Goal: Complete application form

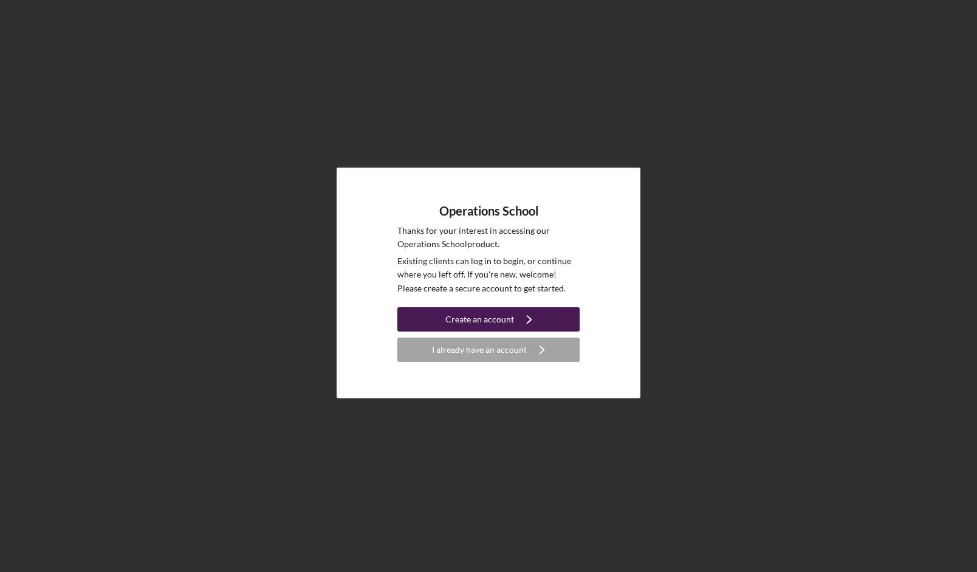
click at [489, 321] on div "Create an account" at bounding box center [479, 319] width 69 height 24
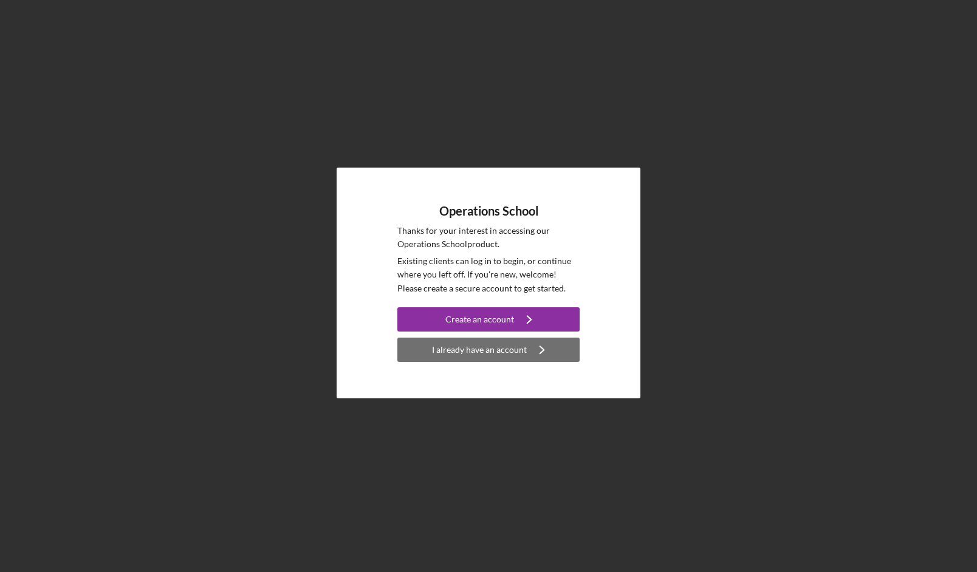
click at [504, 346] on div "I already have an account" at bounding box center [479, 350] width 95 height 24
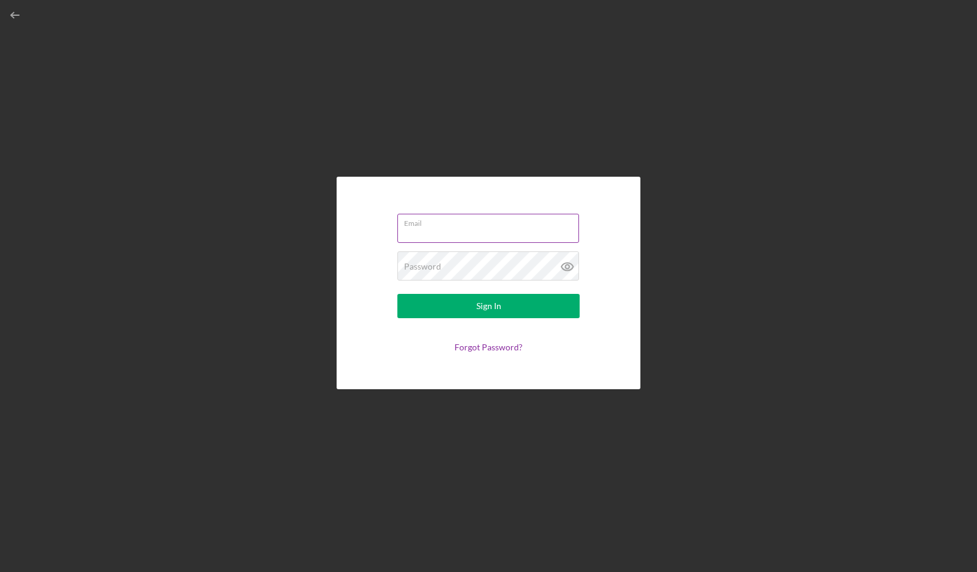
type input "[EMAIL_ADDRESS][DOMAIN_NAME]"
click at [464, 222] on label "Email" at bounding box center [491, 220] width 175 height 13
click at [464, 222] on input "[EMAIL_ADDRESS][DOMAIN_NAME]" at bounding box center [488, 228] width 182 height 29
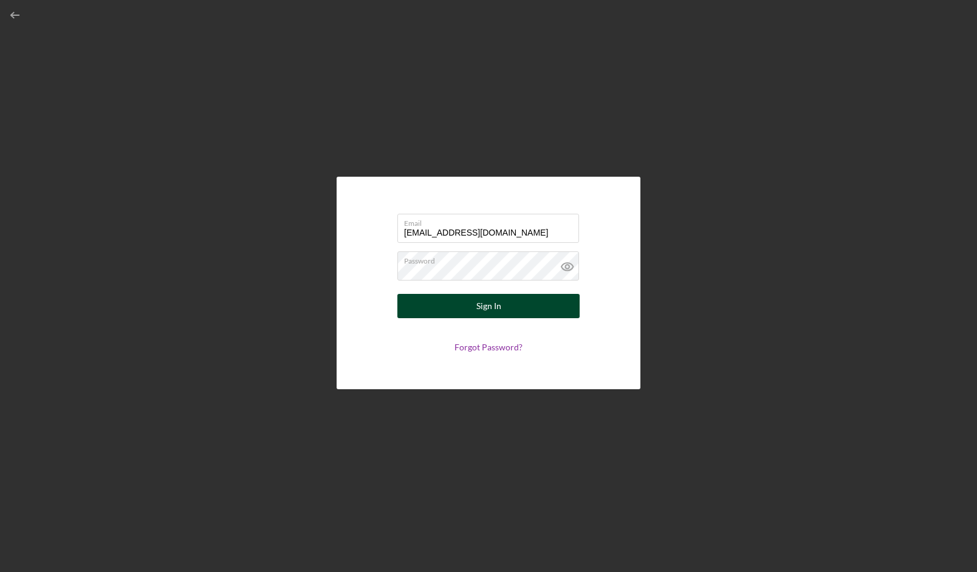
click at [484, 305] on div "Sign In" at bounding box center [488, 306] width 25 height 24
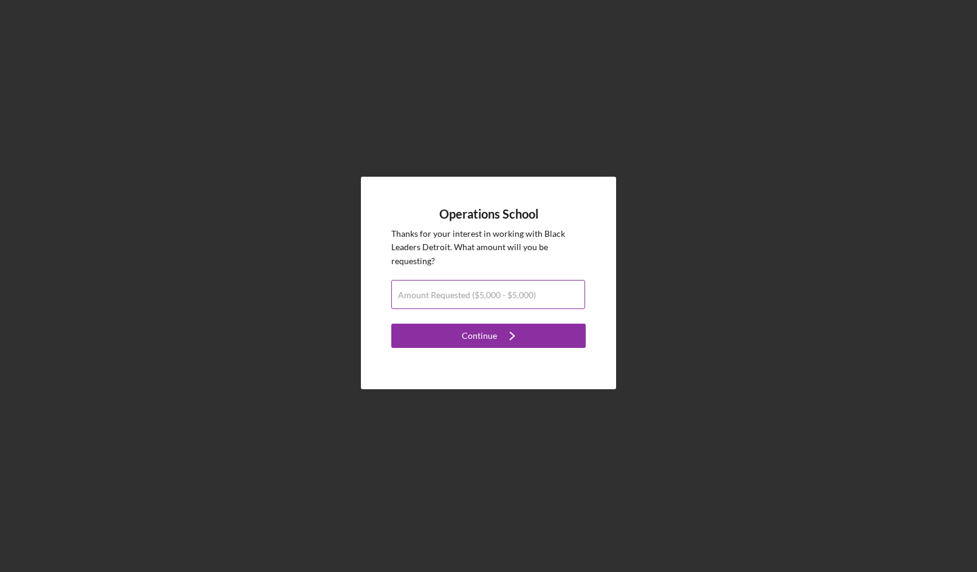
click at [474, 295] on label "Amount Requested ($5,000 - $5,000)" at bounding box center [467, 295] width 138 height 10
click at [474, 295] on input "Amount Requested ($5,000 - $5,000)" at bounding box center [488, 294] width 194 height 29
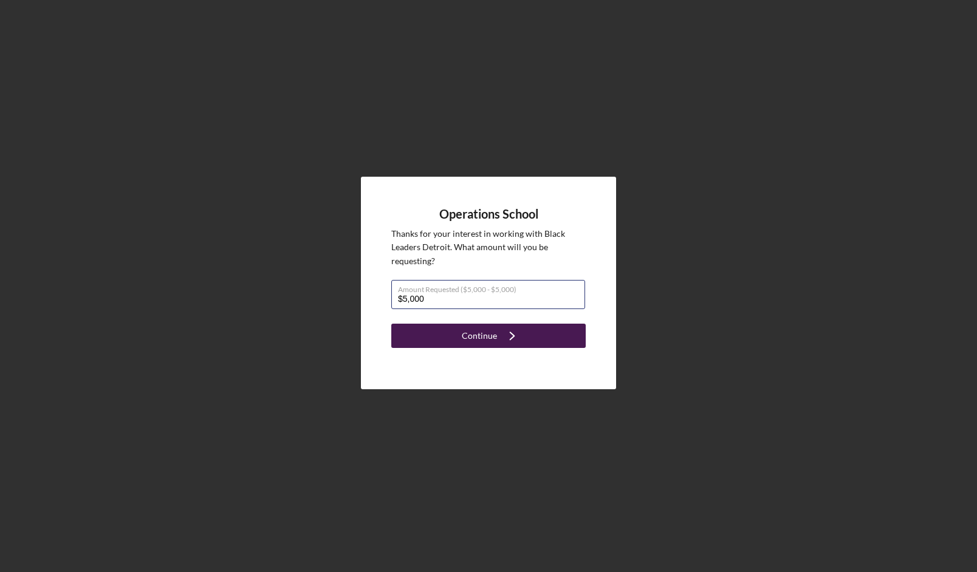
type input "$5,000"
click at [542, 340] on button "Continue Icon/Navigate" at bounding box center [488, 336] width 194 height 24
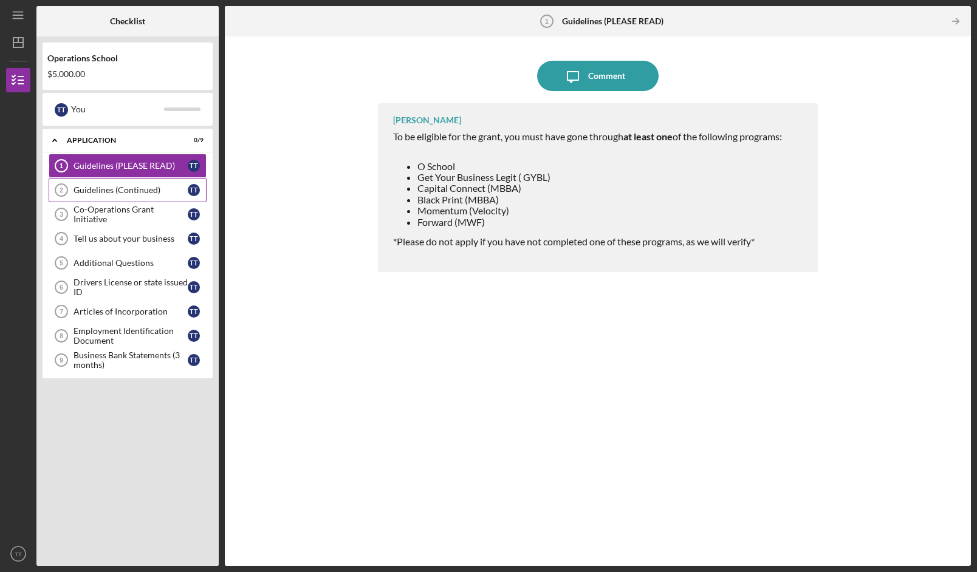
click at [157, 193] on div "Guidelines (Continued)" at bounding box center [131, 190] width 114 height 10
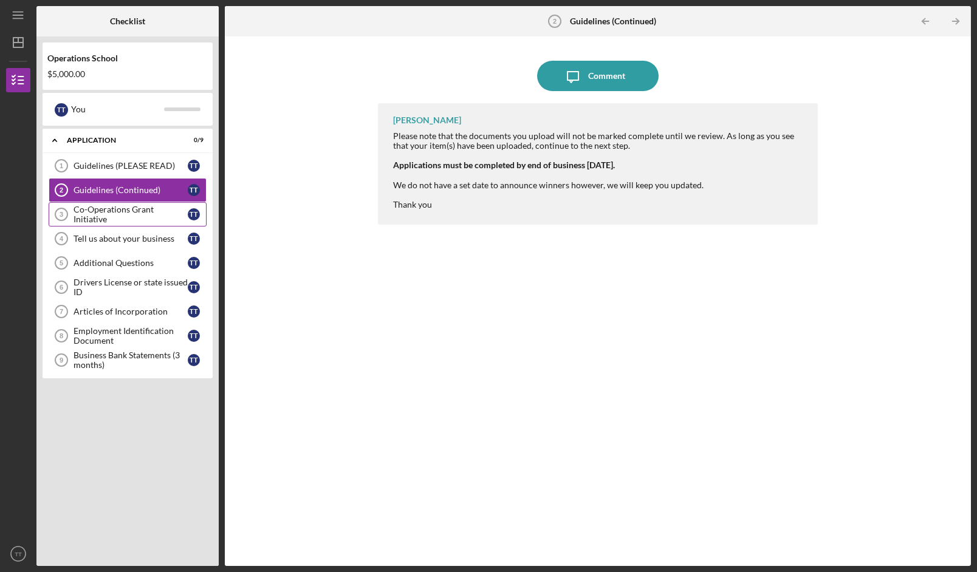
click at [142, 215] on div "Co-Operations Grant Initiative" at bounding box center [131, 214] width 114 height 19
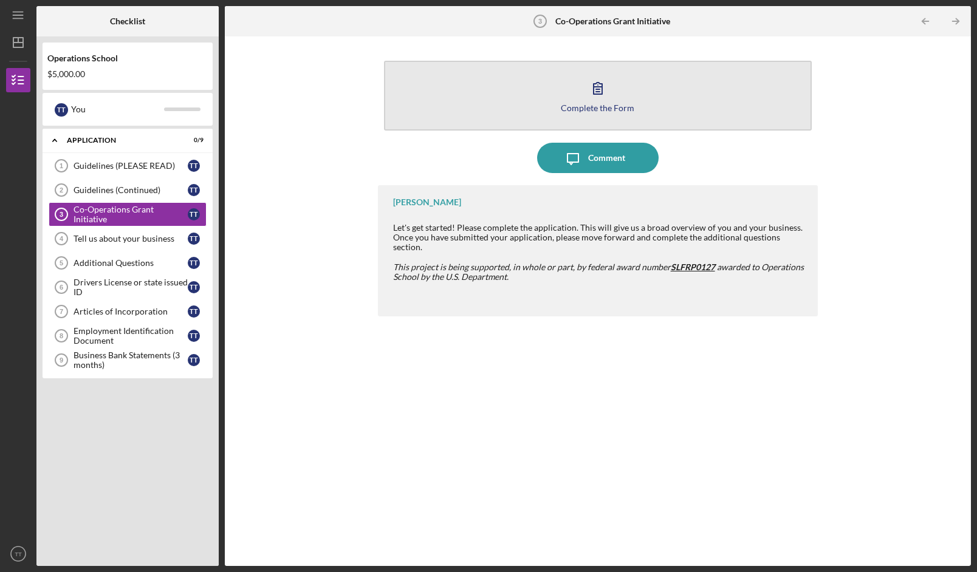
click at [619, 115] on button "Complete the Form Form" at bounding box center [598, 96] width 428 height 70
